Goal: Task Accomplishment & Management: Complete application form

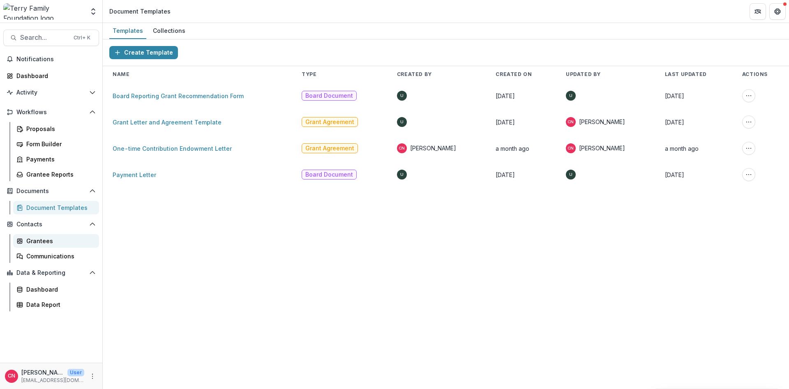
click at [37, 241] on div "Grantees" at bounding box center [59, 241] width 66 height 9
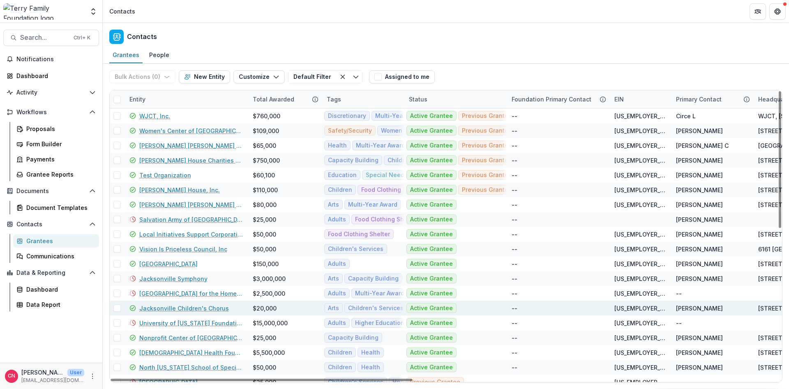
click at [172, 307] on link "Jacksonville Children's Chorus" at bounding box center [184, 308] width 90 height 9
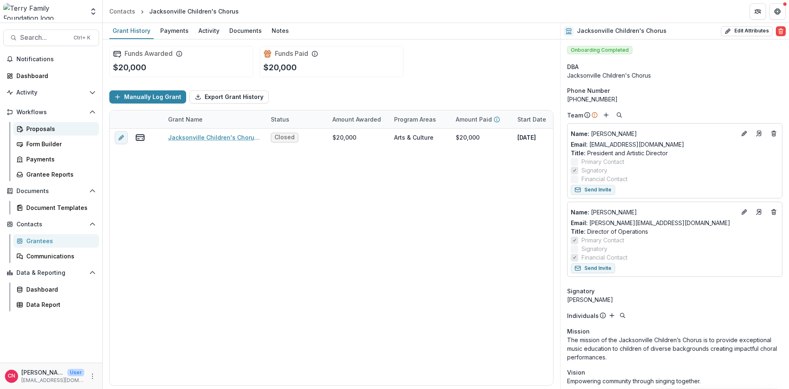
click at [43, 127] on div "Proposals" at bounding box center [59, 129] width 66 height 9
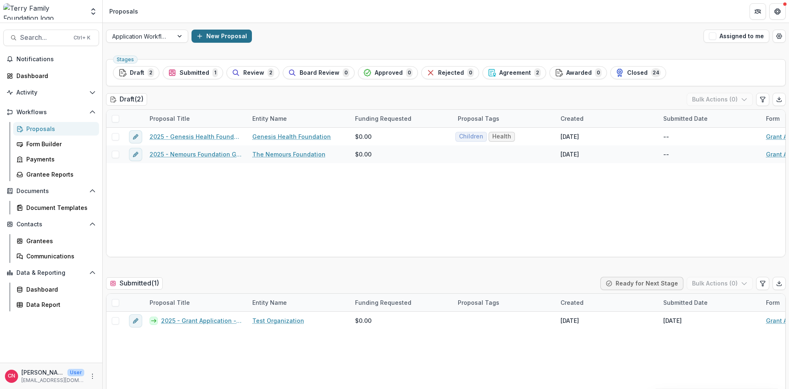
click at [200, 32] on button "New Proposal" at bounding box center [222, 36] width 60 height 13
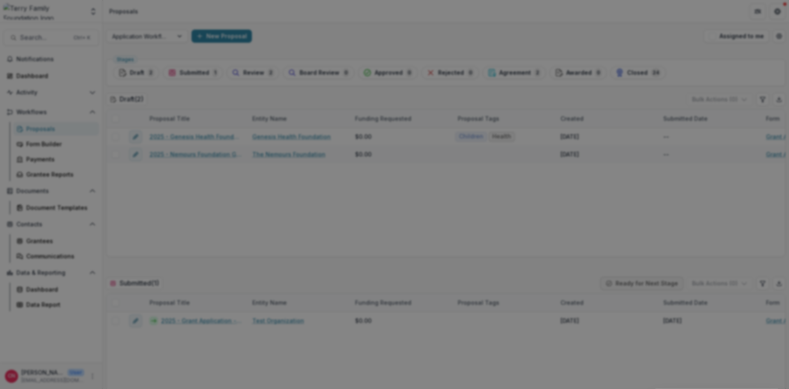
type input "**********"
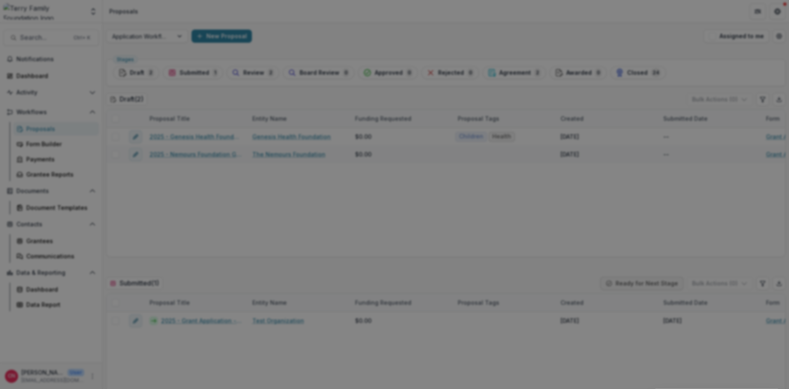
scroll to position [12, 0]
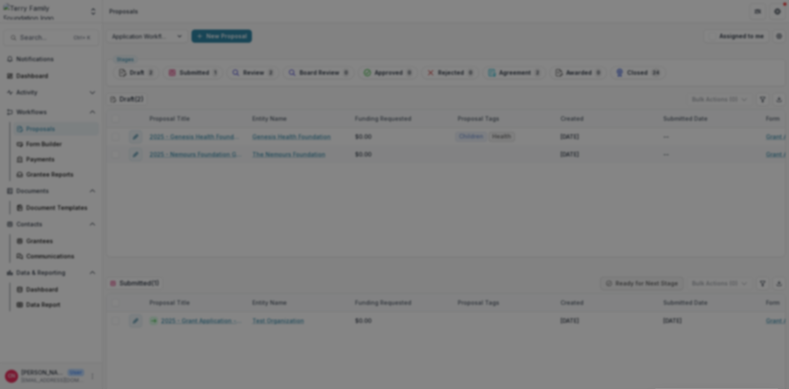
type input "**********"
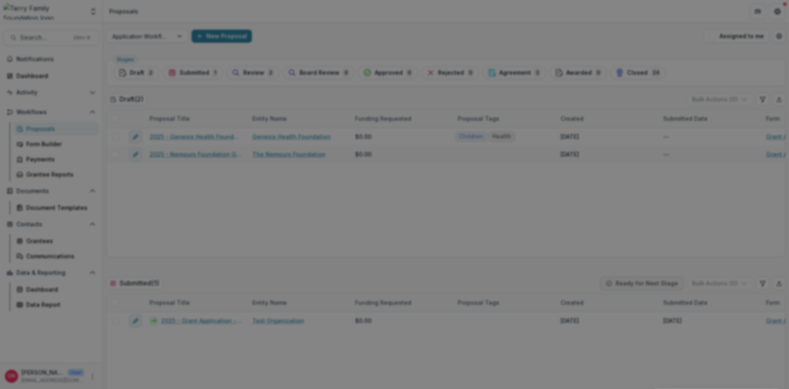
scroll to position [148, 0]
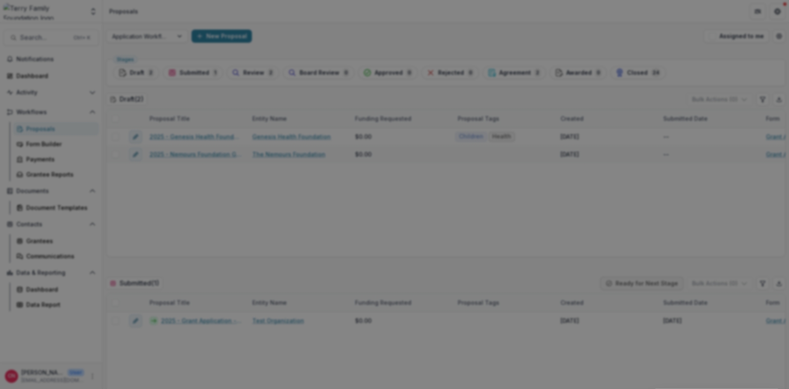
drag, startPoint x: 258, startPoint y: 254, endPoint x: 262, endPoint y: 252, distance: 4.3
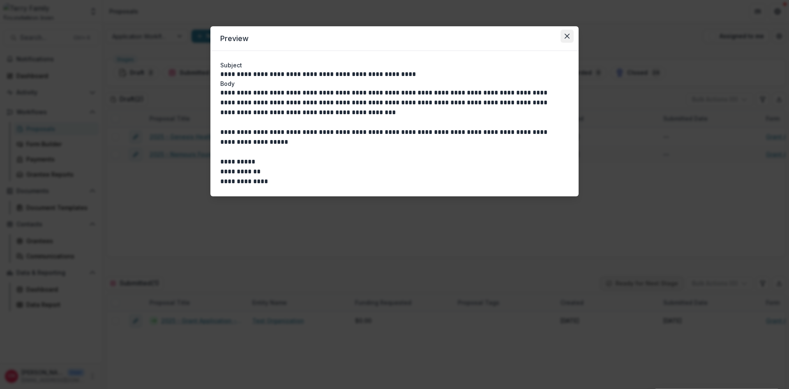
click at [566, 36] on icon "Close" at bounding box center [567, 36] width 5 height 5
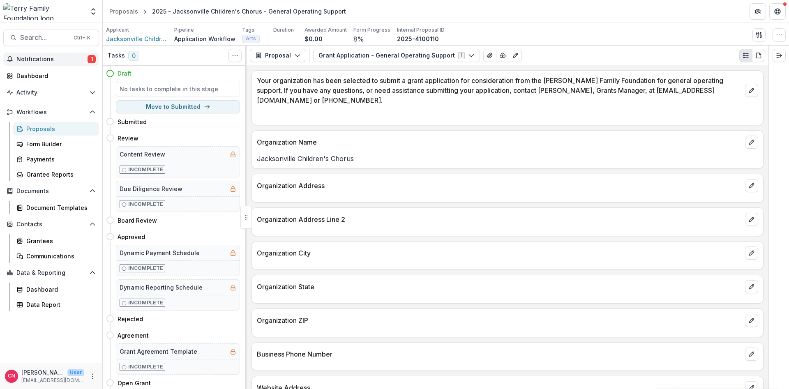
click at [44, 56] on span "Notifications" at bounding box center [51, 59] width 71 height 7
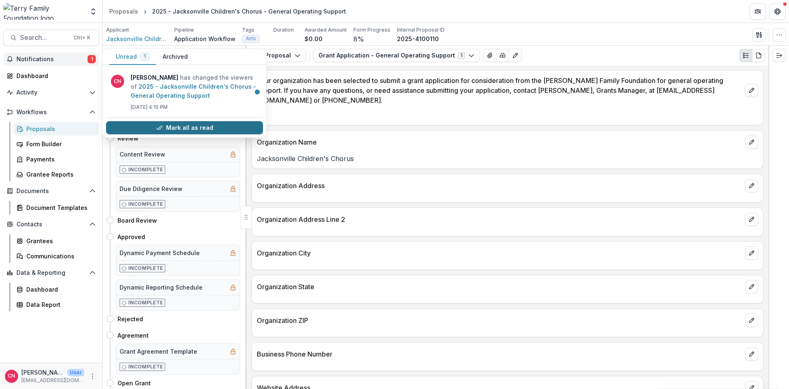
click at [164, 127] on button "Mark all as read" at bounding box center [184, 127] width 157 height 13
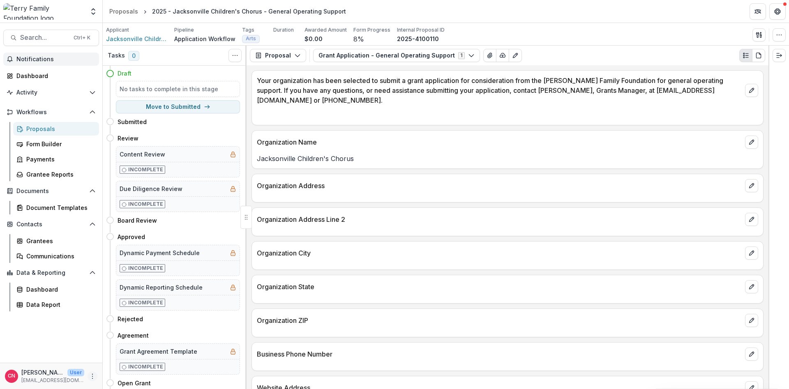
click at [93, 374] on circle "More" at bounding box center [92, 374] width 0 height 0
click at [126, 373] on button "Logout" at bounding box center [147, 373] width 88 height 14
